Goal: Find specific page/section: Find specific page/section

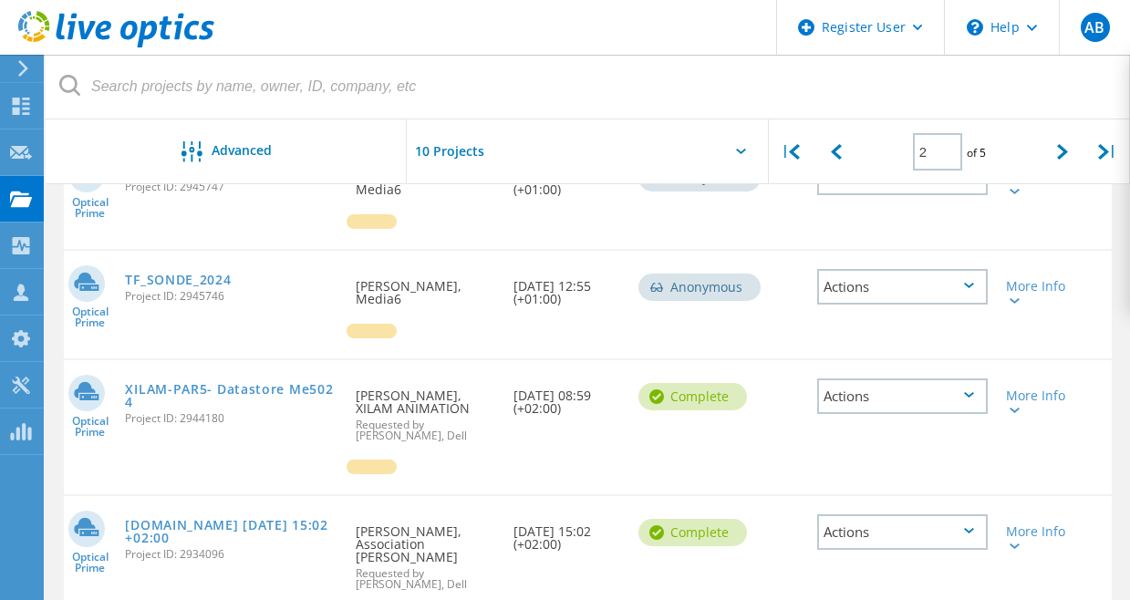
scroll to position [1121, 0]
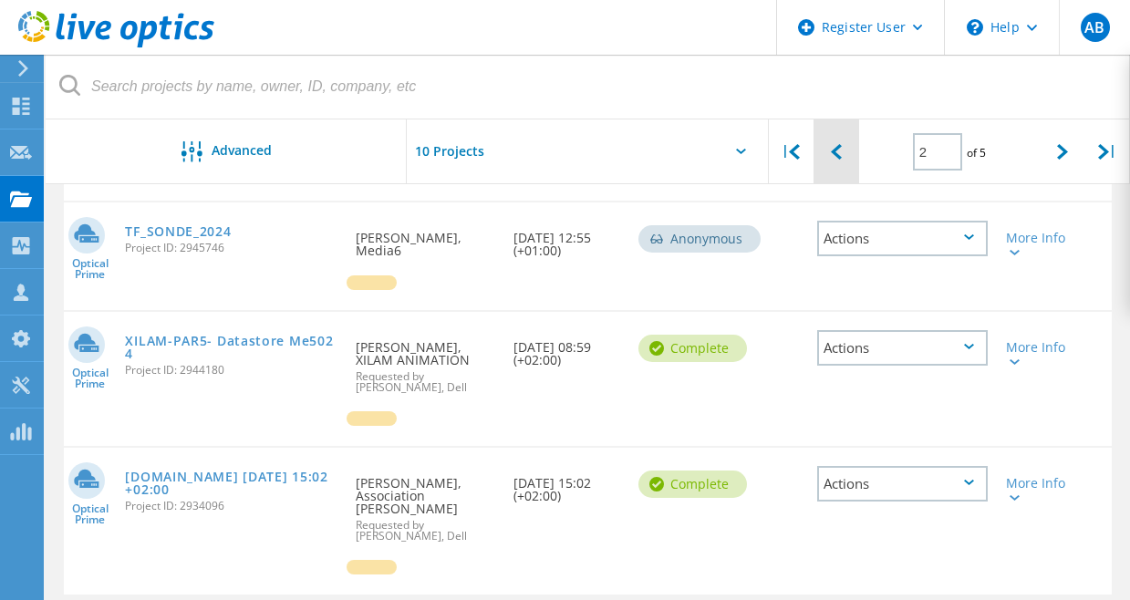
click at [833, 149] on icon at bounding box center [836, 152] width 11 height 16
type input "1"
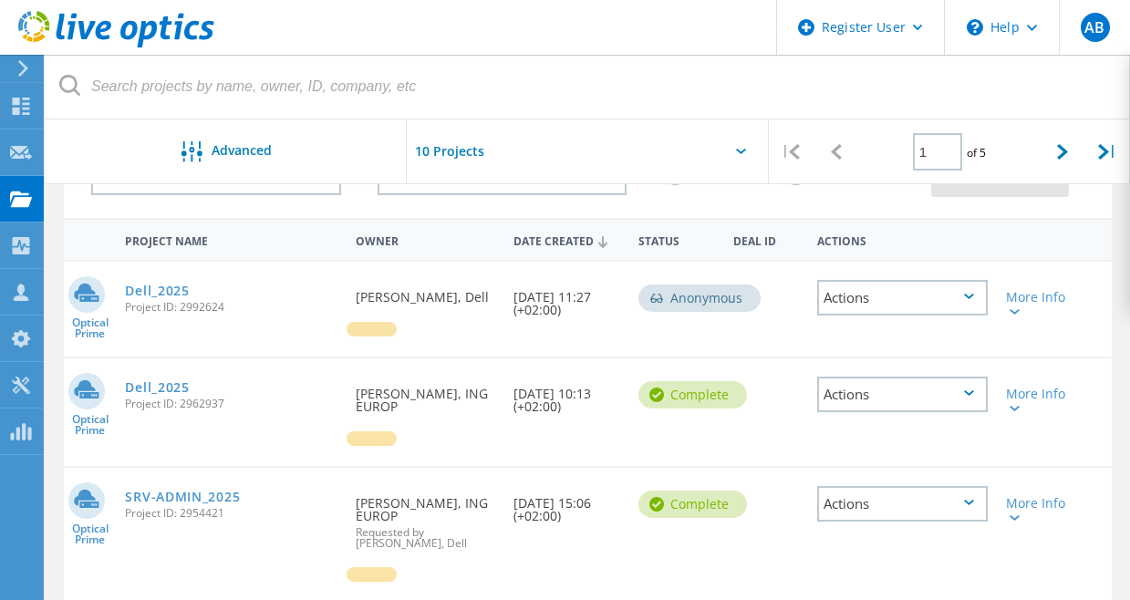
scroll to position [138, 0]
click at [199, 503] on link "SRV-ADMIN_2025" at bounding box center [182, 498] width 115 height 13
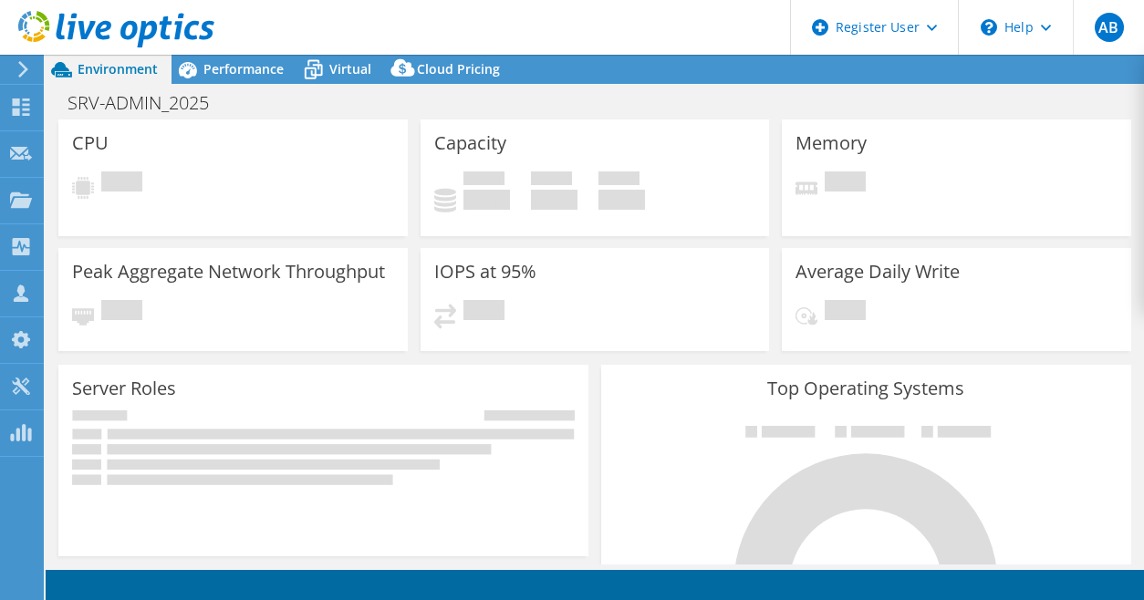
select select "USD"
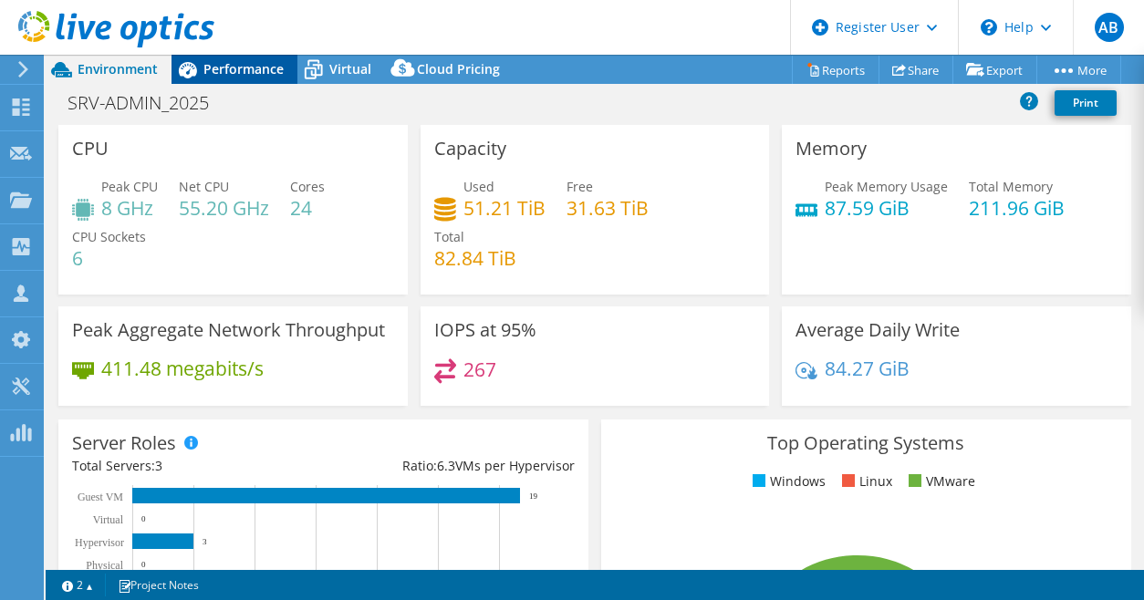
click at [253, 70] on span "Performance" at bounding box center [243, 68] width 80 height 17
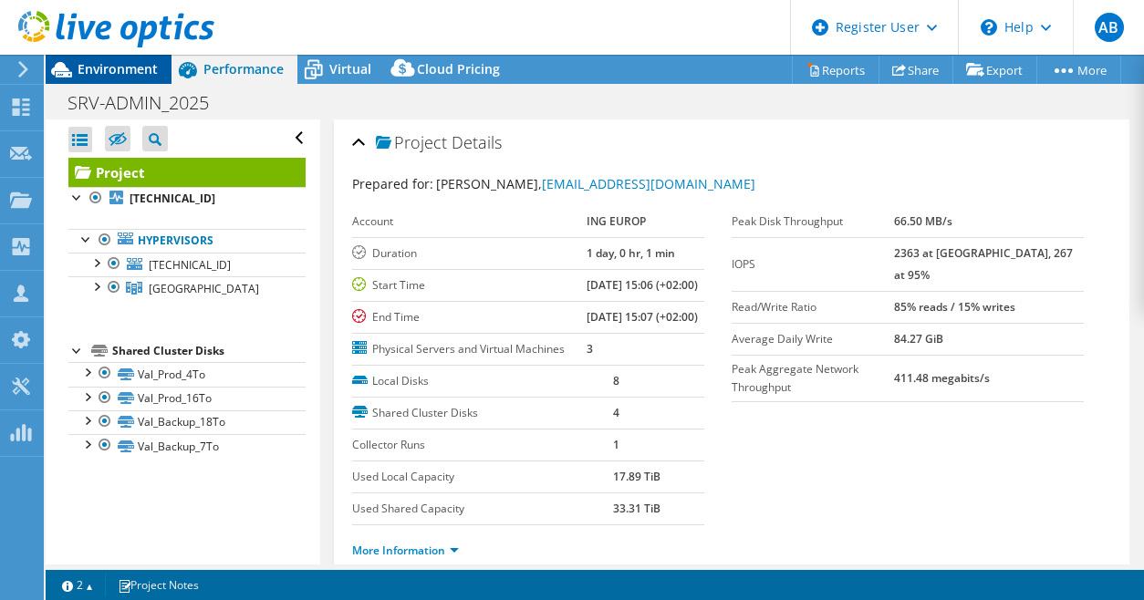
click at [82, 69] on span "Environment" at bounding box center [118, 68] width 80 height 17
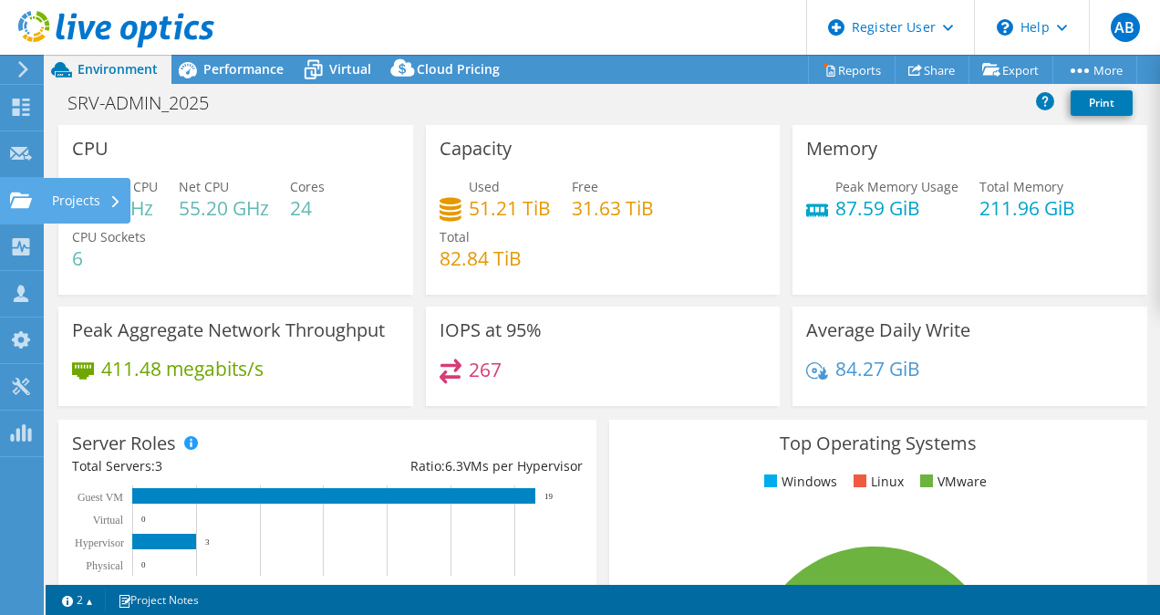
click at [31, 203] on icon at bounding box center [21, 200] width 22 height 17
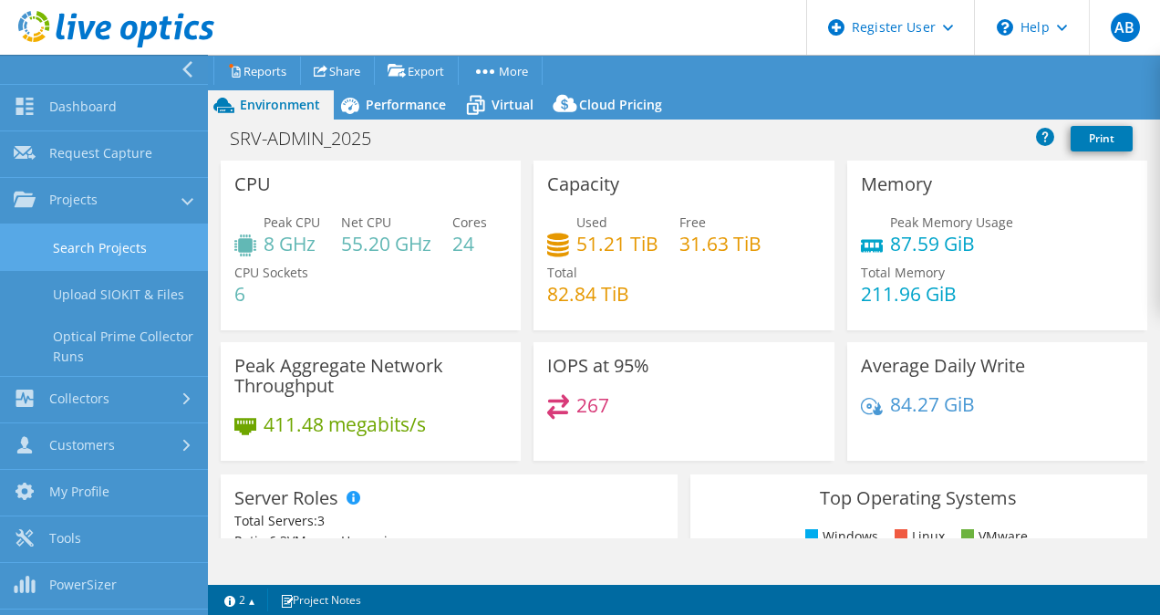
click at [100, 241] on link "Search Projects" at bounding box center [104, 247] width 208 height 47
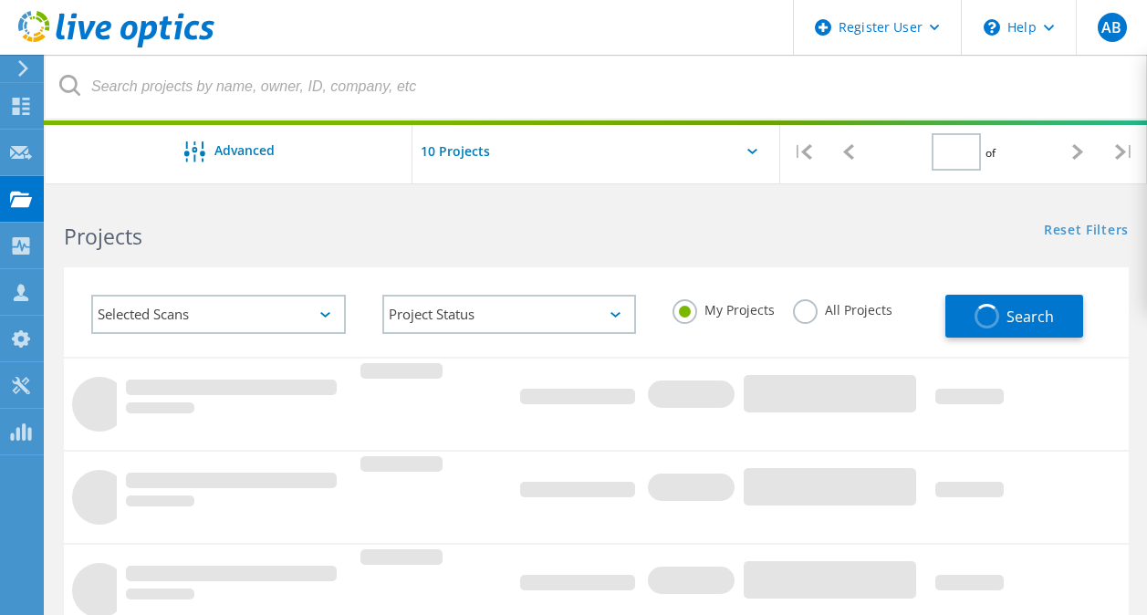
type input "1"
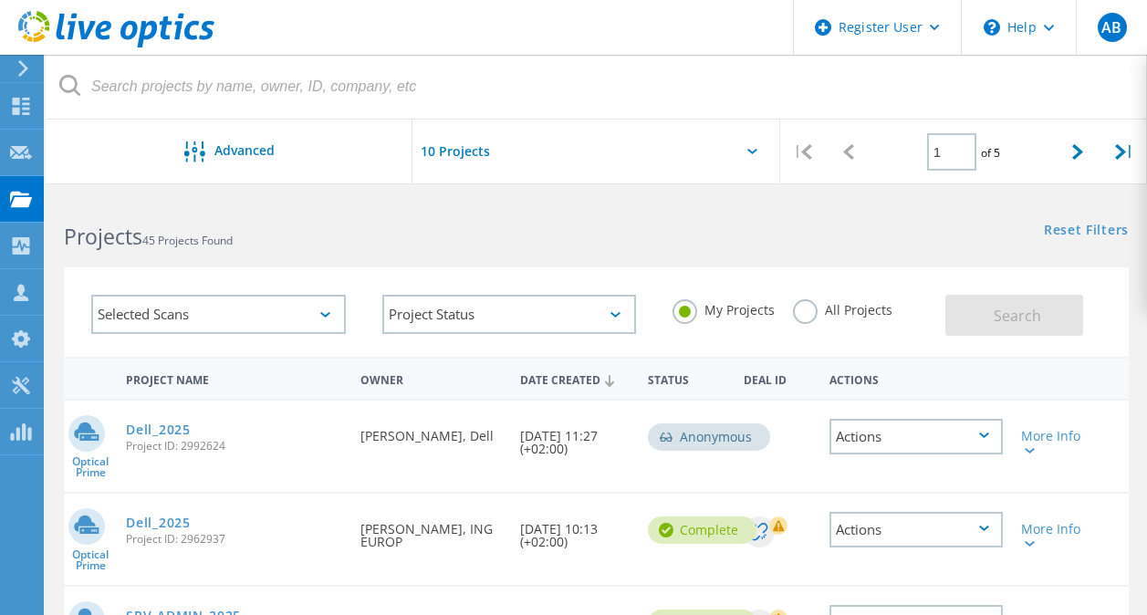
click at [236, 313] on div "Selected Scans" at bounding box center [218, 314] width 255 height 39
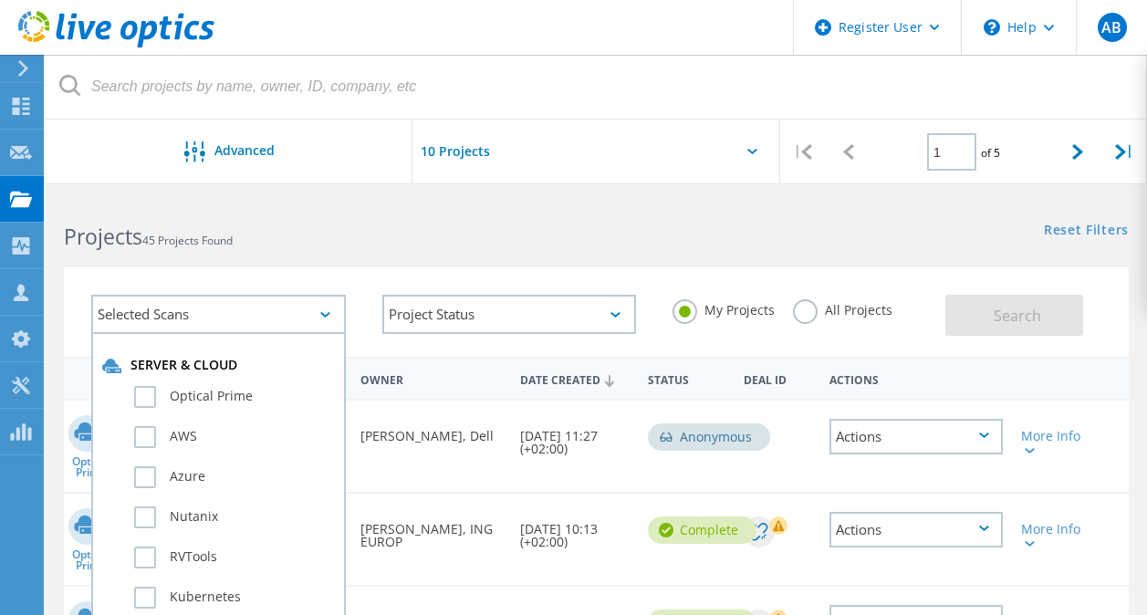
click at [236, 313] on div "Selected Scans" at bounding box center [218, 314] width 255 height 39
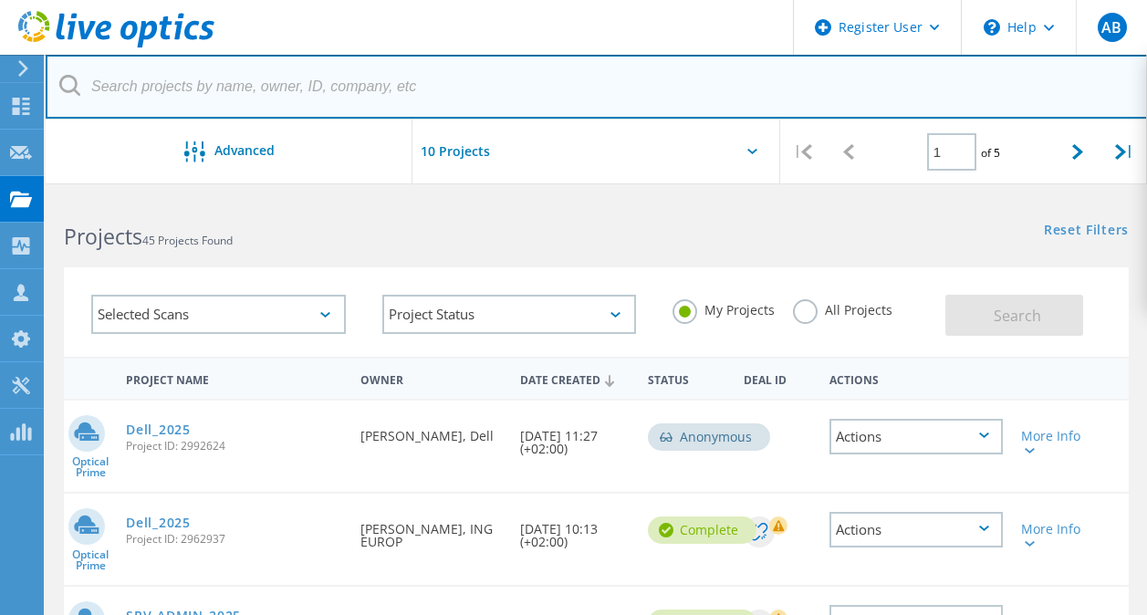
click at [479, 74] on input "text" at bounding box center [597, 87] width 1102 height 64
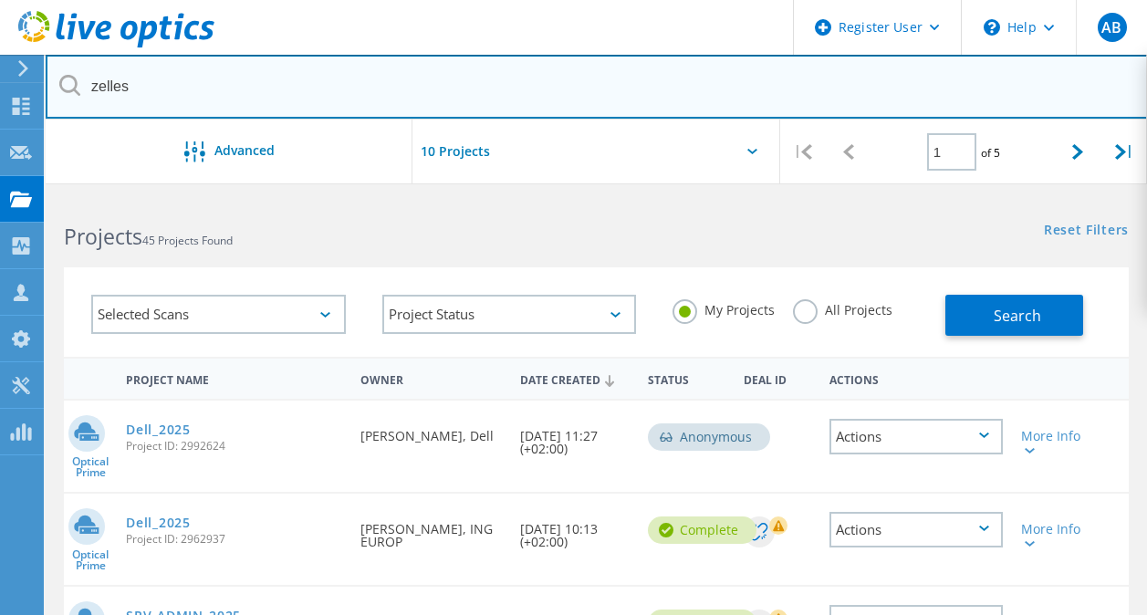
type input "zelles"
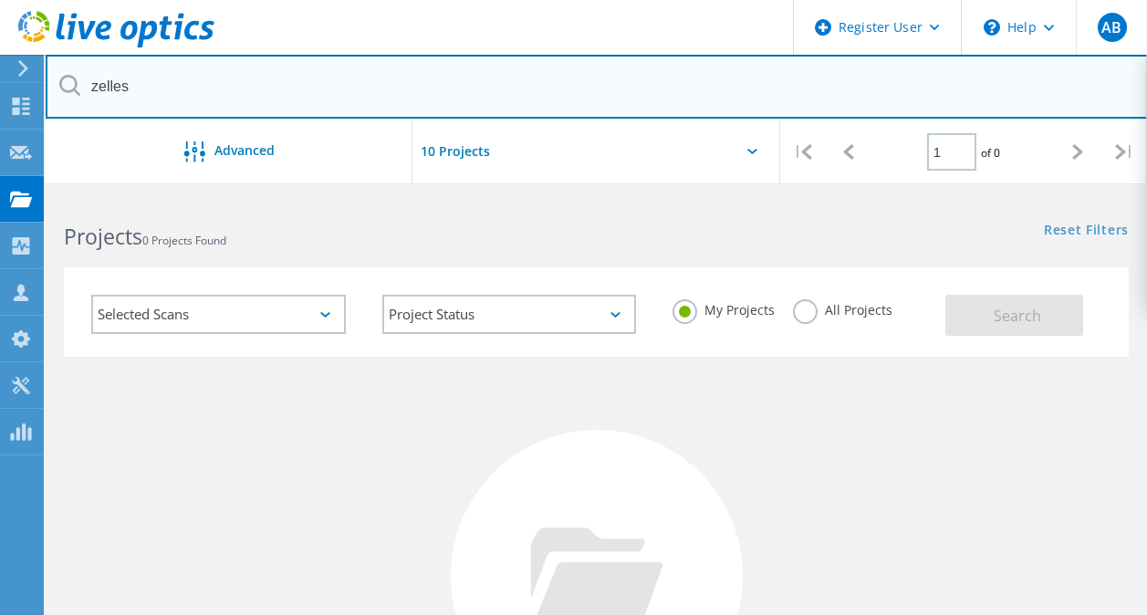
click at [479, 74] on input "zelles" at bounding box center [597, 87] width 1102 height 64
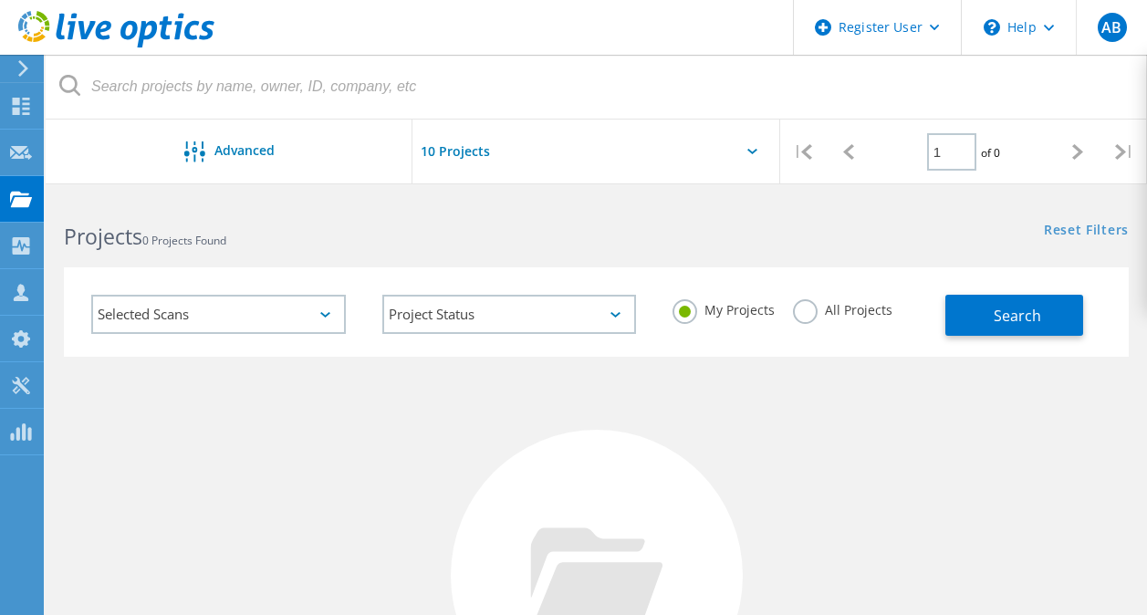
click at [806, 277] on div "My Projects All Projects" at bounding box center [799, 310] width 291 height 68
click at [793, 305] on label "All Projects" at bounding box center [842, 307] width 99 height 17
click at [0, 0] on input "All Projects" at bounding box center [0, 0] width 0 height 0
click at [707, 323] on div "My Projects" at bounding box center [723, 312] width 102 height 26
click at [682, 304] on label "My Projects" at bounding box center [723, 307] width 102 height 17
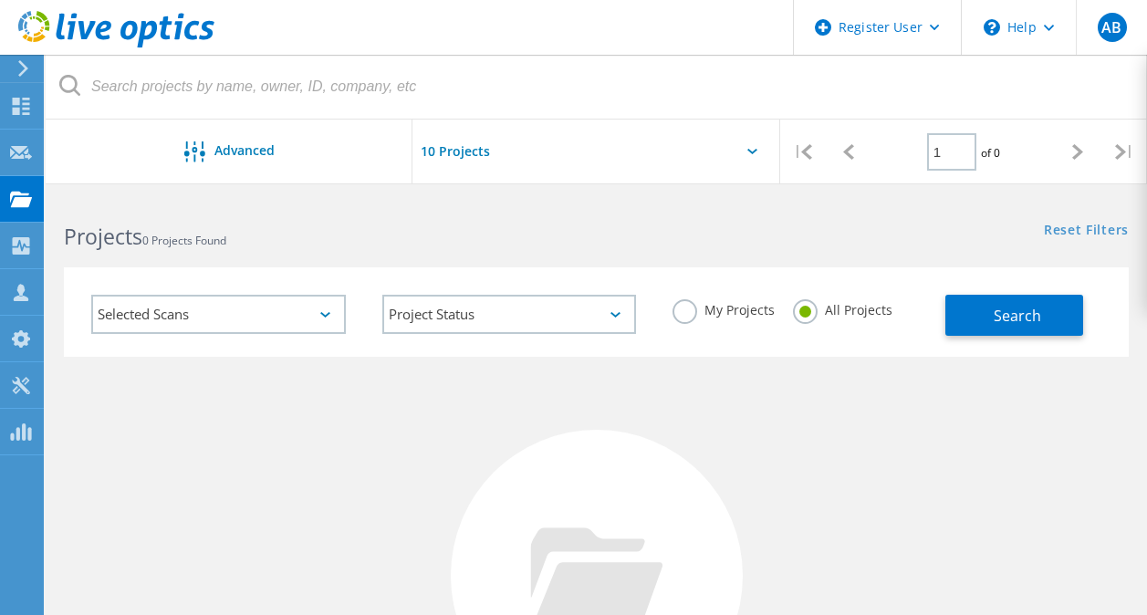
click at [0, 0] on input "My Projects" at bounding box center [0, 0] width 0 height 0
click at [26, 205] on use at bounding box center [21, 199] width 22 height 16
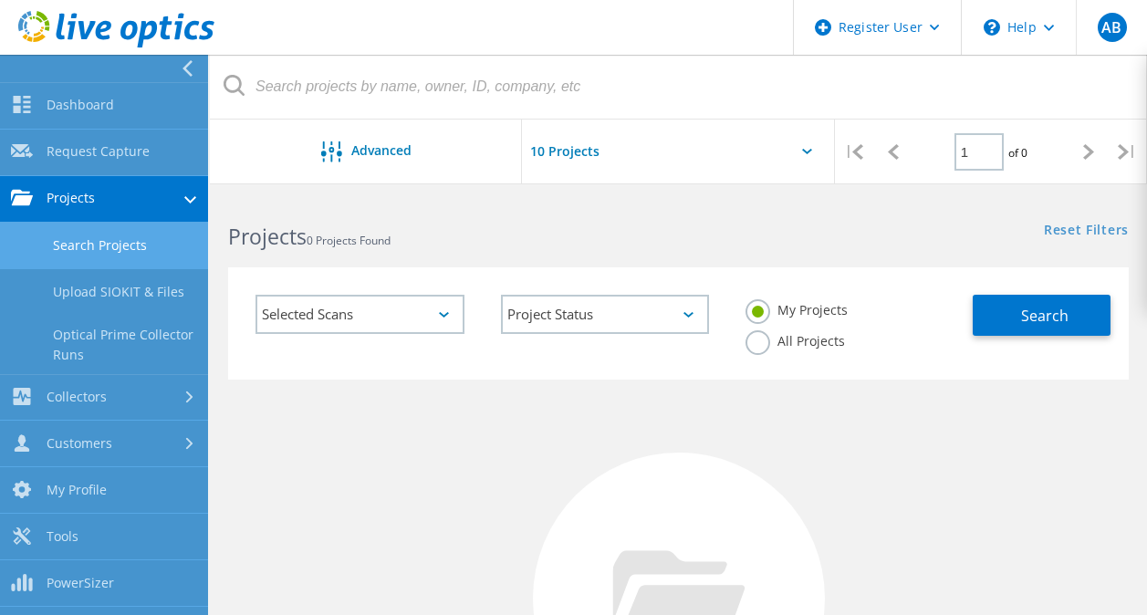
click at [109, 255] on link "Search Projects" at bounding box center [104, 246] width 208 height 47
click at [114, 232] on link "Search Projects" at bounding box center [104, 246] width 208 height 47
click at [168, 297] on link "Upload SIOKIT & Files" at bounding box center [104, 292] width 208 height 47
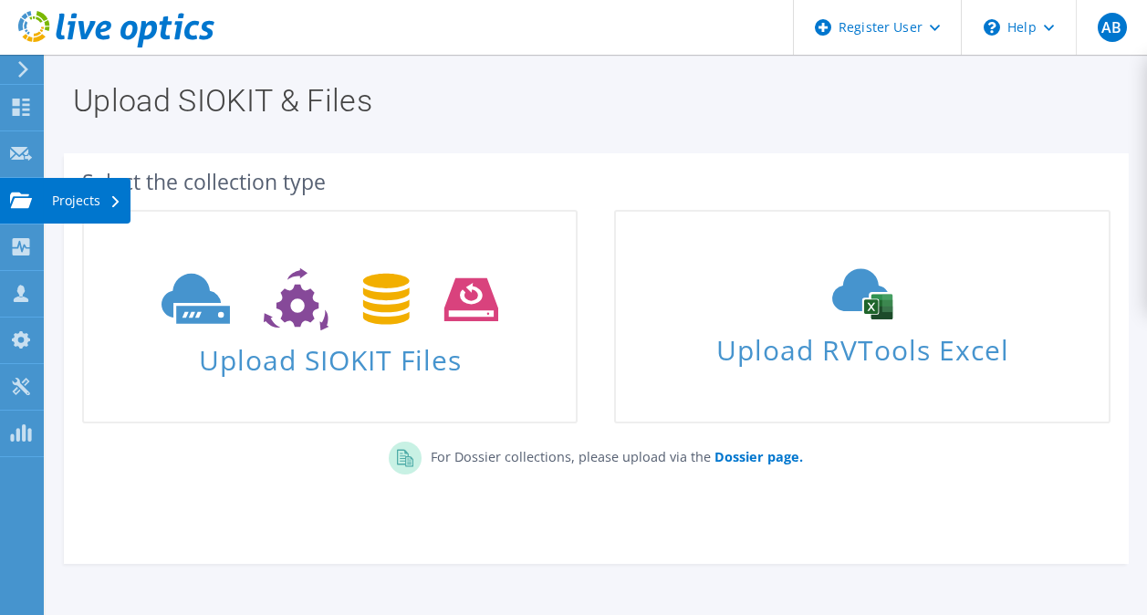
click at [20, 192] on icon at bounding box center [21, 200] width 22 height 17
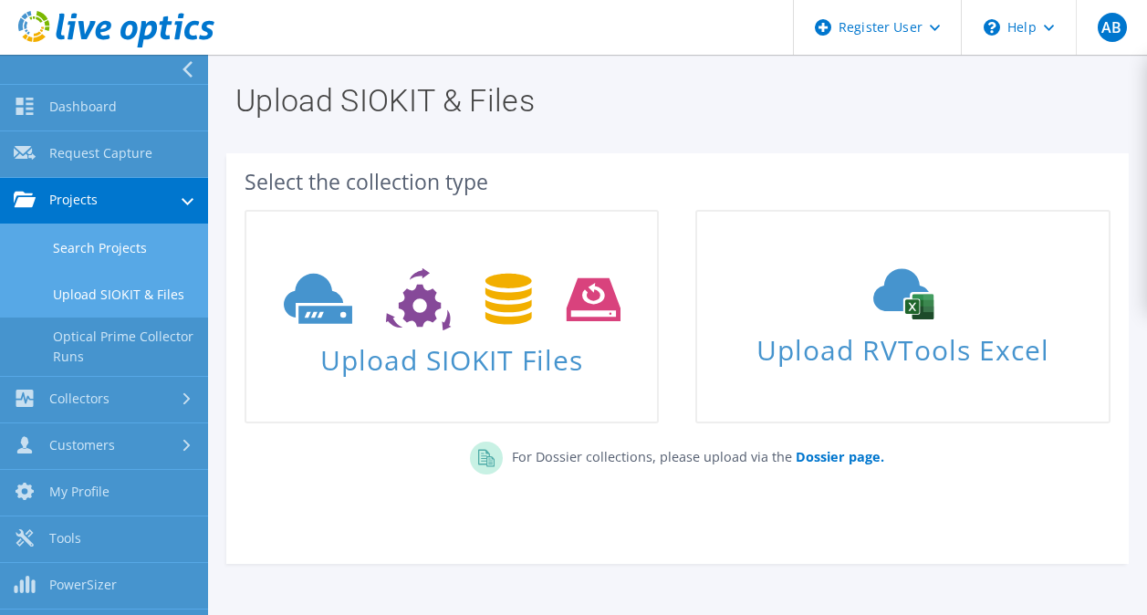
click at [144, 250] on link "Search Projects" at bounding box center [104, 247] width 208 height 47
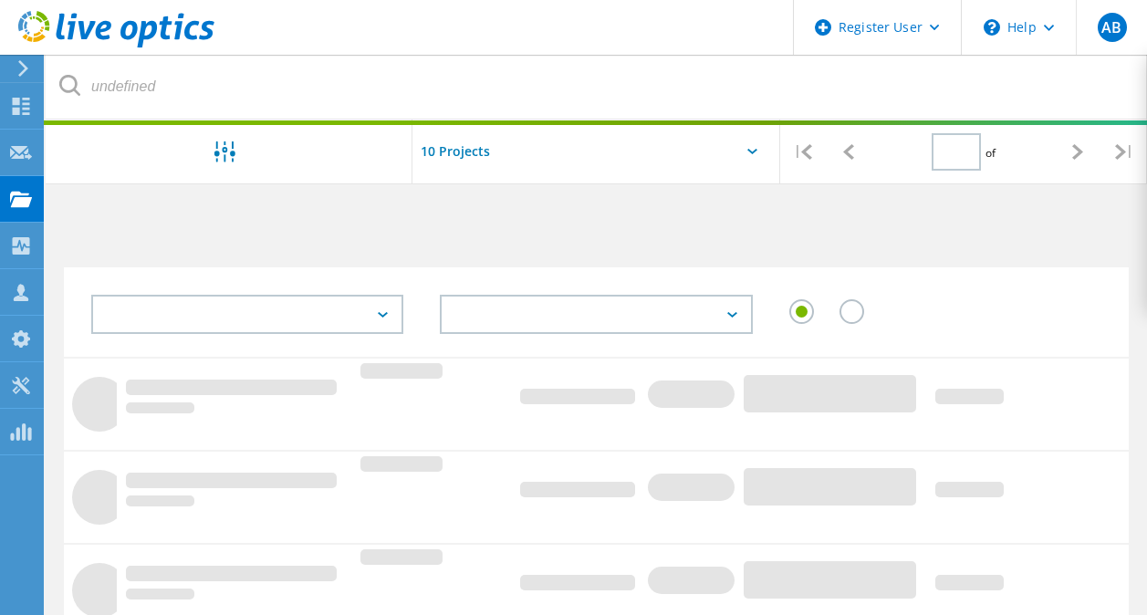
type input "1"
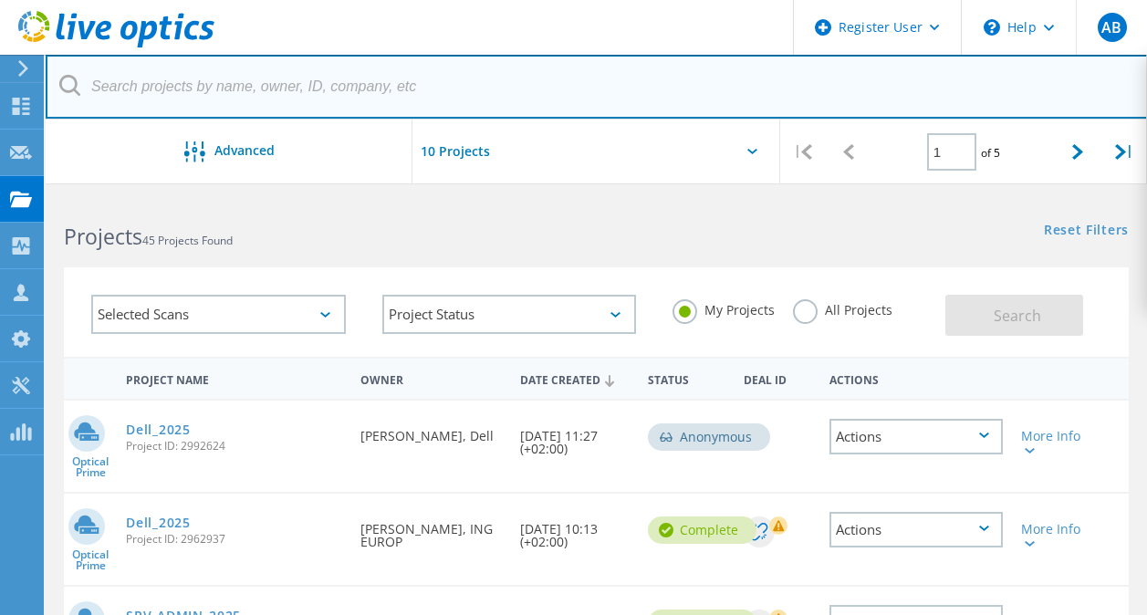
click at [280, 91] on input "text" at bounding box center [597, 87] width 1102 height 64
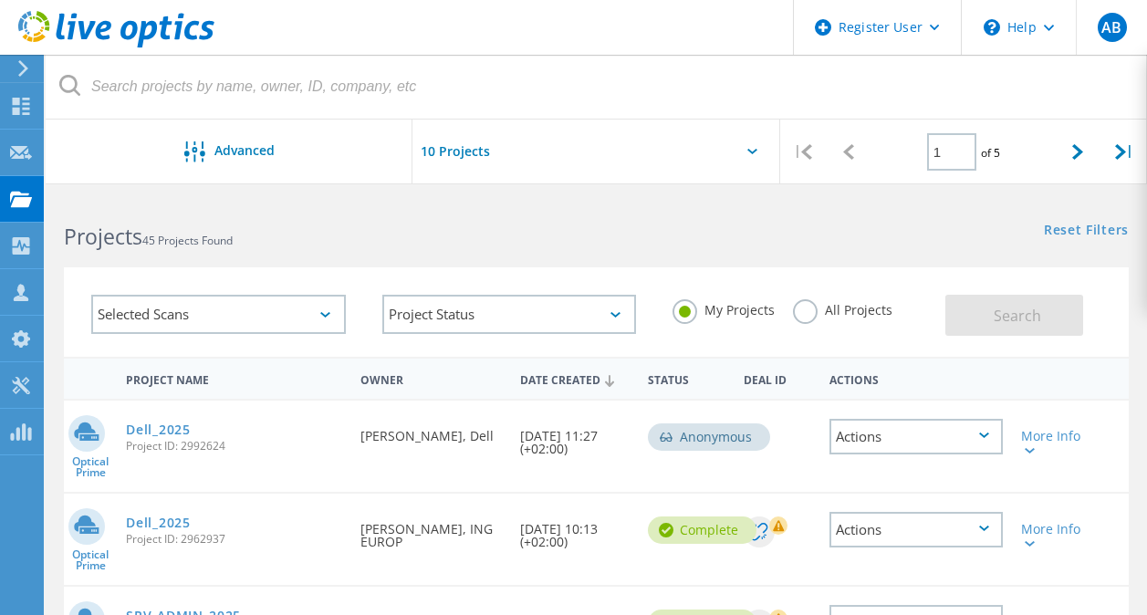
click at [791, 308] on div "My Projects All Projects" at bounding box center [799, 310] width 291 height 68
click at [797, 310] on label "All Projects" at bounding box center [842, 307] width 99 height 17
click at [0, 0] on input "All Projects" at bounding box center [0, 0] width 0 height 0
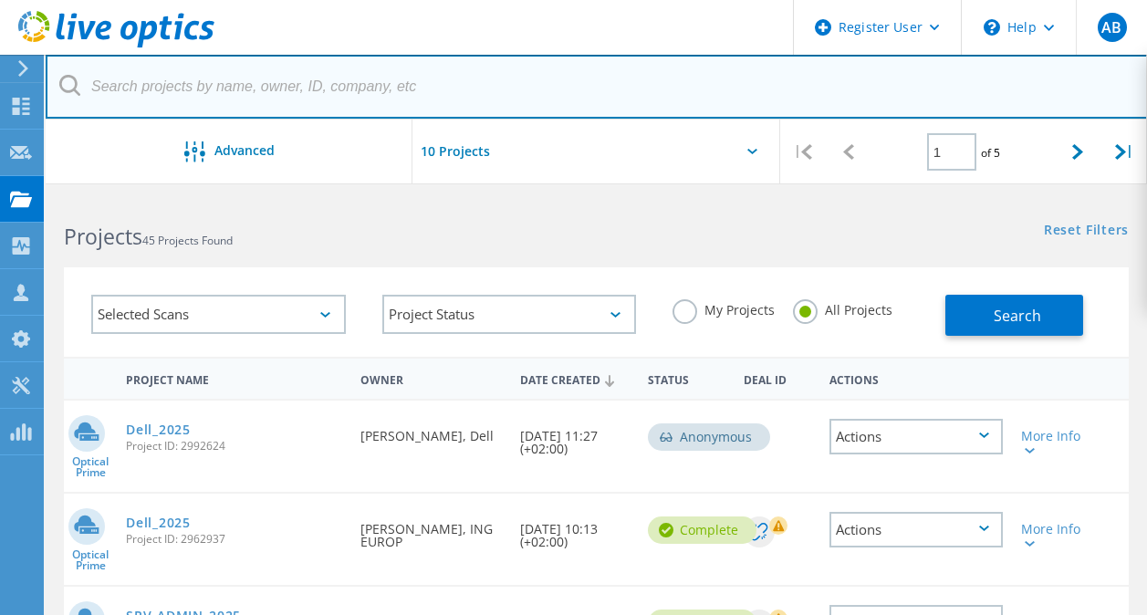
click at [335, 92] on input "text" at bounding box center [597, 87] width 1102 height 64
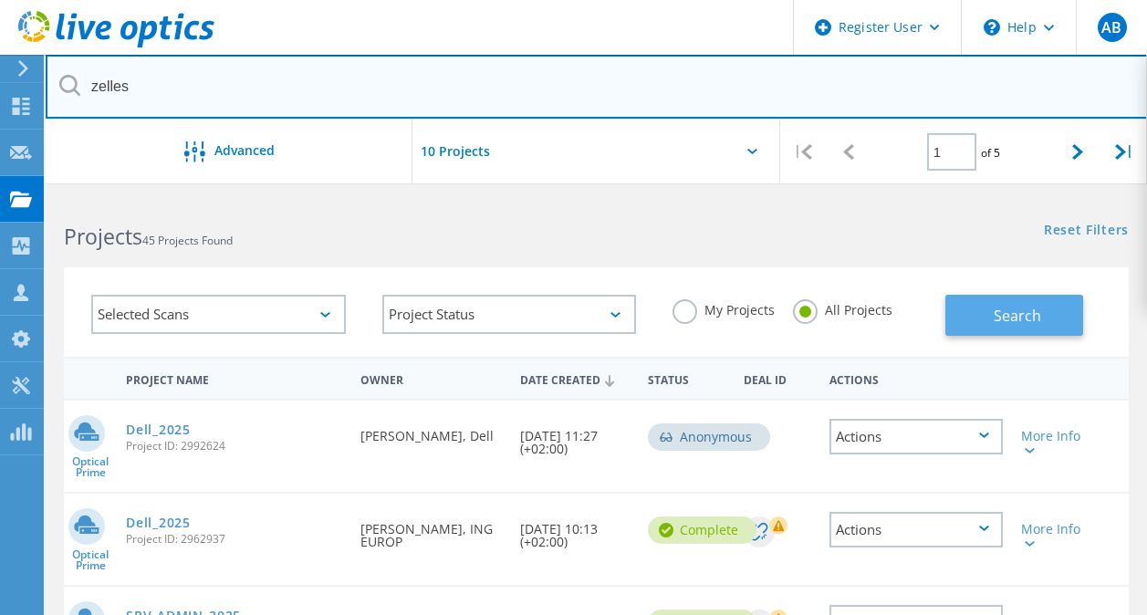
type input "zelles"
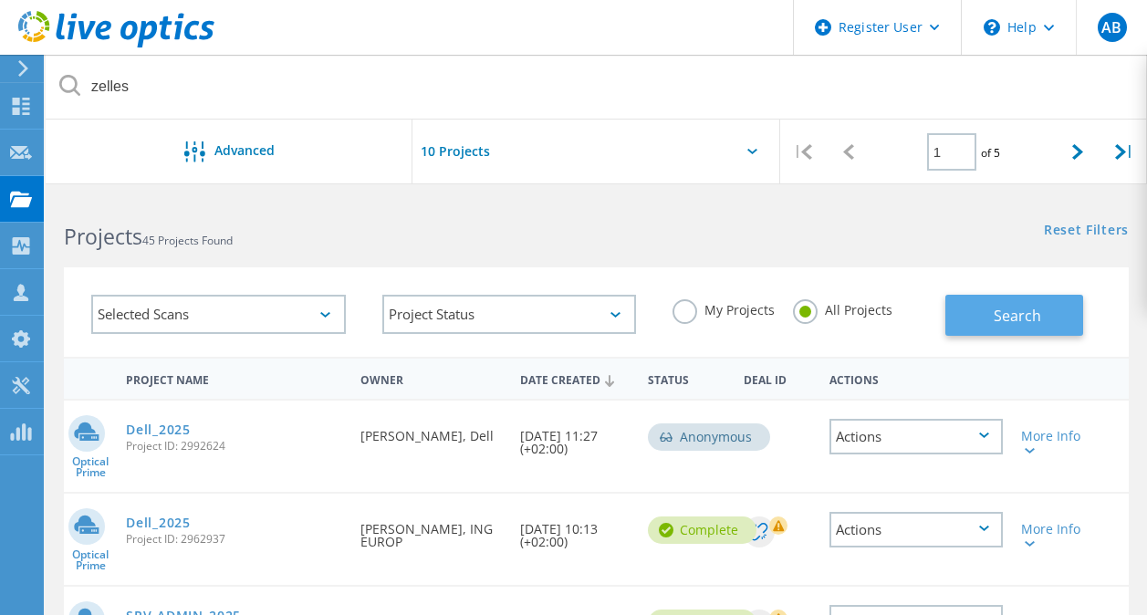
click at [991, 320] on button "Search" at bounding box center [1014, 315] width 138 height 41
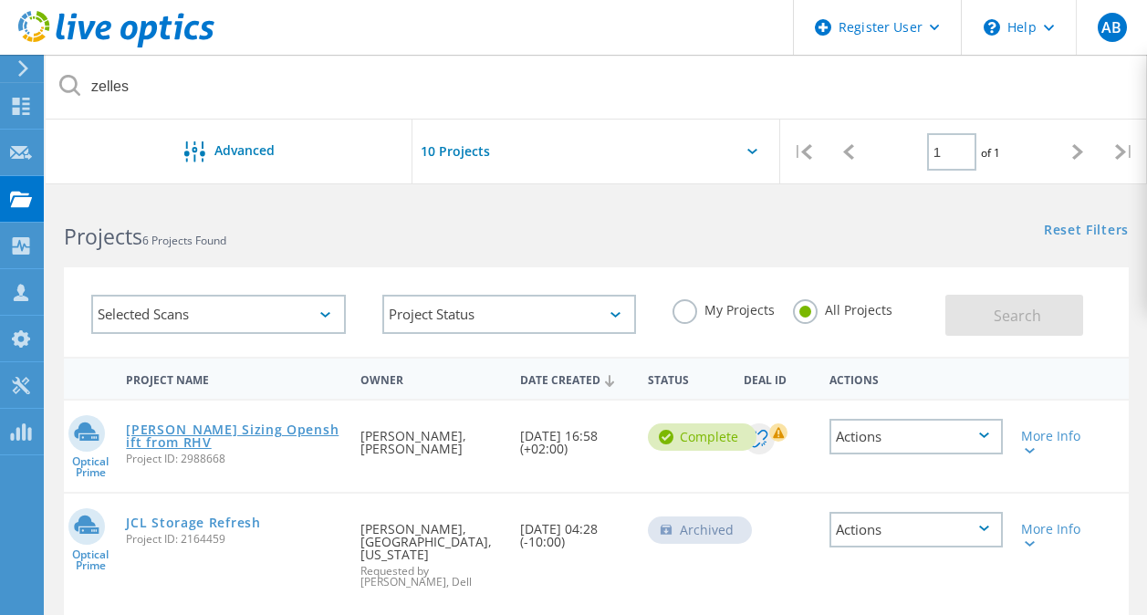
click at [274, 432] on link "[PERSON_NAME] Sizing Openshift from RHV" at bounding box center [234, 436] width 216 height 26
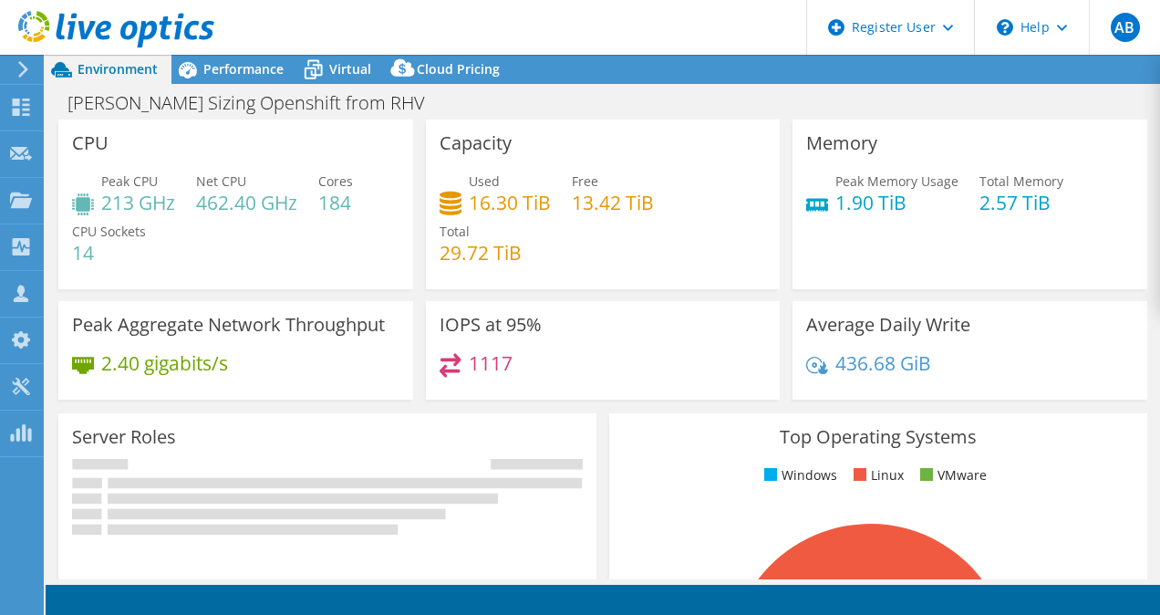
select select "EUFrankfurt"
select select "USD"
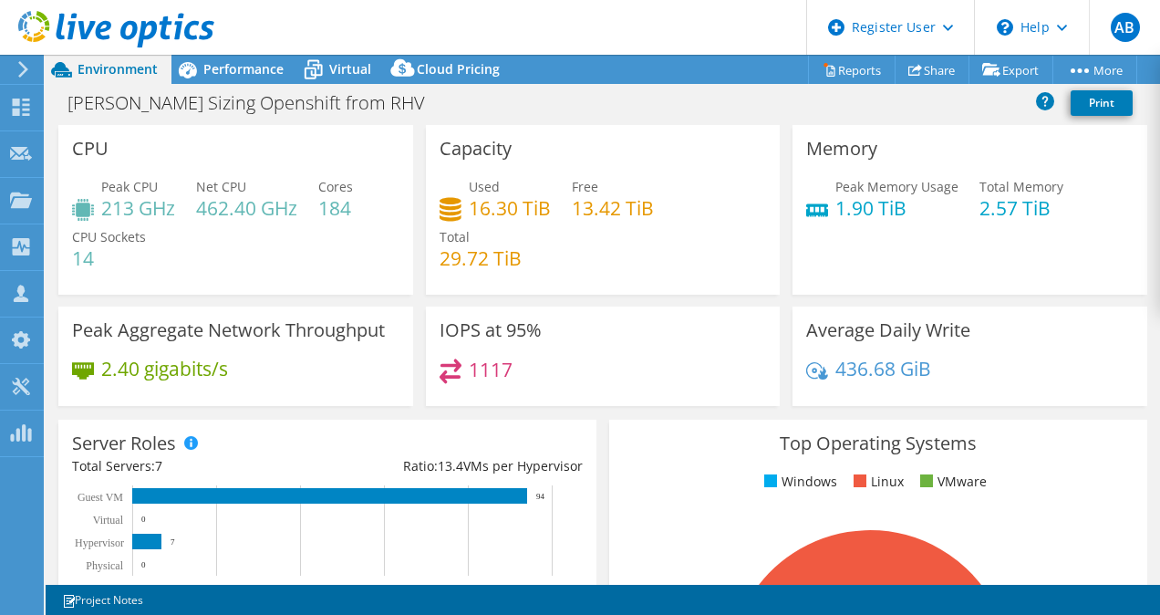
click at [241, 43] on header "AB Dell User [PERSON_NAME] [PERSON_NAME][EMAIL_ADDRESS][DOMAIN_NAME] Dell My Pr…" at bounding box center [580, 27] width 1160 height 55
click at [249, 60] on div "Performance" at bounding box center [235, 69] width 126 height 29
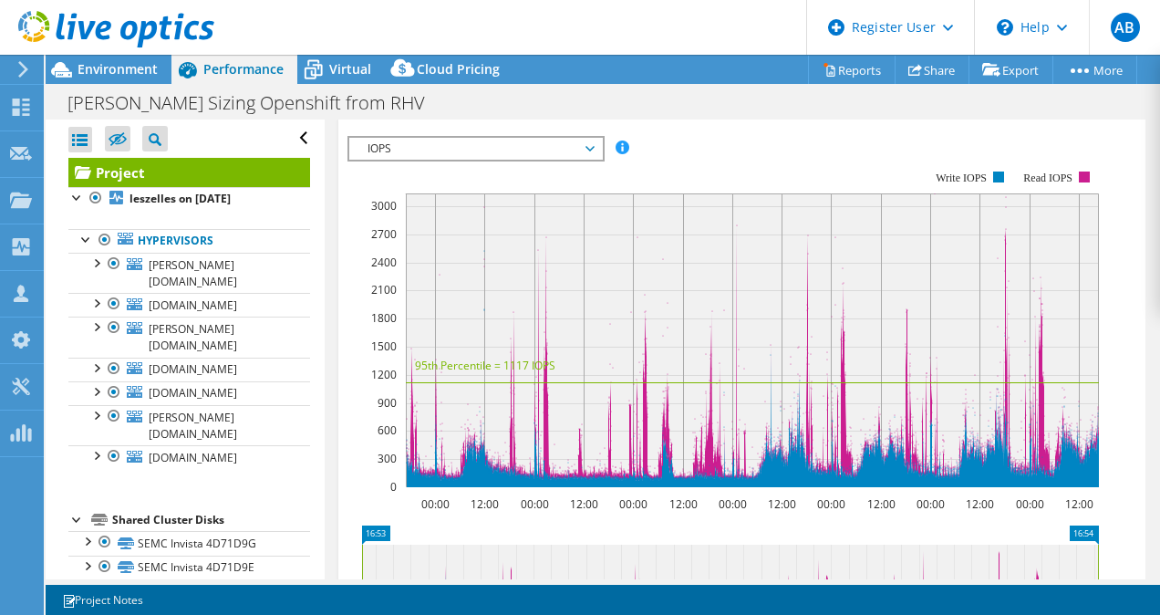
scroll to position [547, 0]
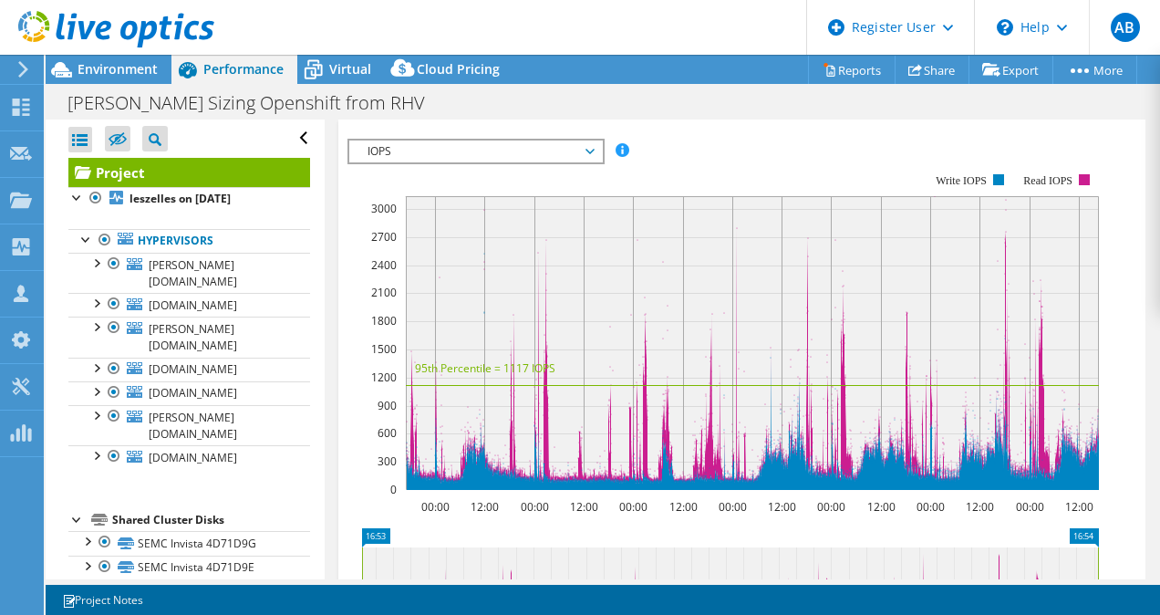
click at [497, 80] on span "Servers" at bounding box center [480, 71] width 73 height 18
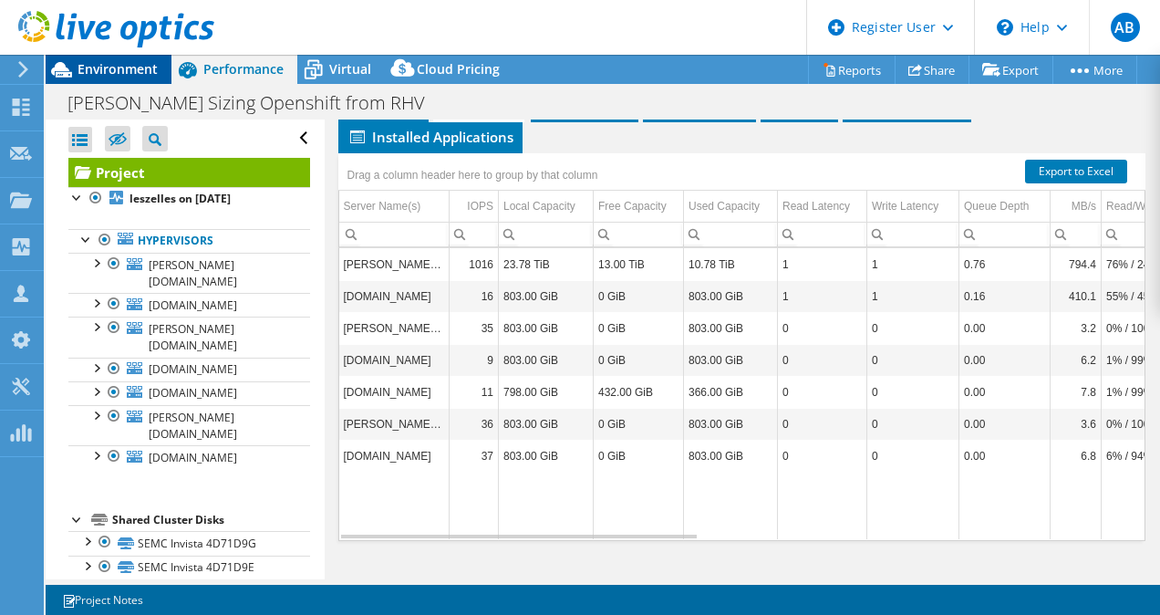
click at [105, 71] on span "Environment" at bounding box center [118, 68] width 80 height 17
